Goal: Find contact information: Find contact information

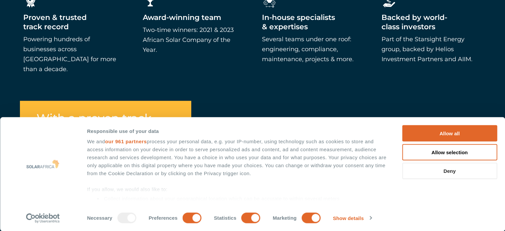
scroll to position [764, 0]
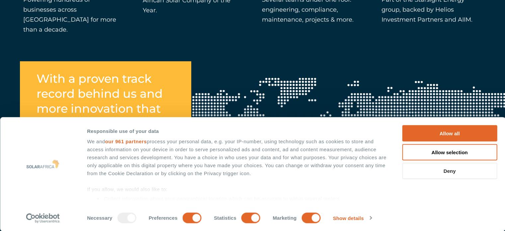
click at [441, 170] on button "Deny" at bounding box center [449, 171] width 95 height 16
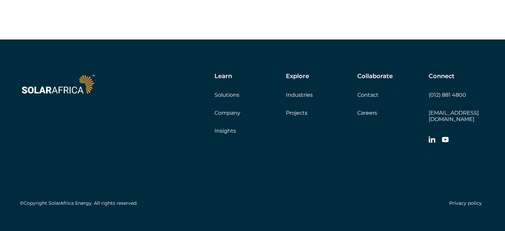
scroll to position [1910, 0]
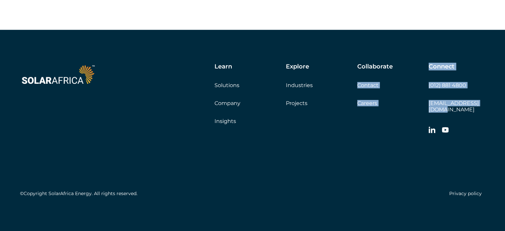
drag, startPoint x: 486, startPoint y: 107, endPoint x: 428, endPoint y: 108, distance: 57.5
click at [428, 108] on div "Learn Solutions Company Insights Explore Industries Projects Collaborate Contac…" at bounding box center [252, 131] width 505 height 203
click at [485, 110] on div "Learn Solutions Company Insights Explore Industries Projects Collaborate Contac…" at bounding box center [252, 131] width 505 height 203
drag, startPoint x: 485, startPoint y: 108, endPoint x: 429, endPoint y: 108, distance: 56.5
click at [429, 108] on div "Learn Solutions Company Insights Explore Industries Projects Collaborate Contac…" at bounding box center [252, 131] width 505 height 203
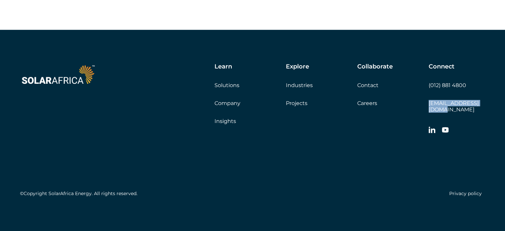
click at [429, 108] on link "[EMAIL_ADDRESS][DOMAIN_NAME]" at bounding box center [454, 106] width 50 height 13
copy link "[EMAIL_ADDRESS][DOMAIN_NAME]"
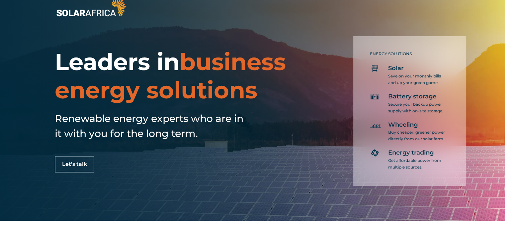
scroll to position [0, 0]
